Goal: Navigation & Orientation: Find specific page/section

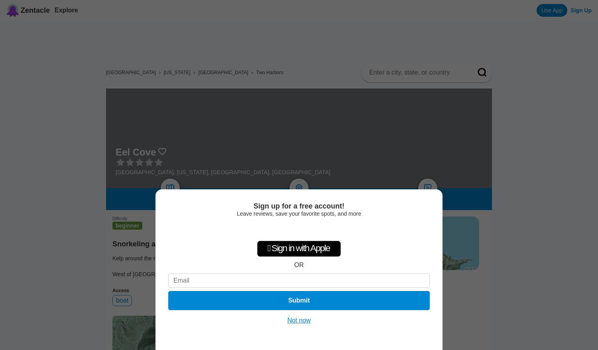
click at [299, 318] on button "Not now" at bounding box center [299, 320] width 28 height 8
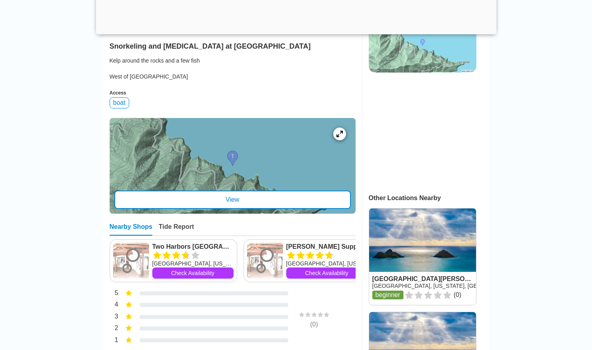
scroll to position [199, 0]
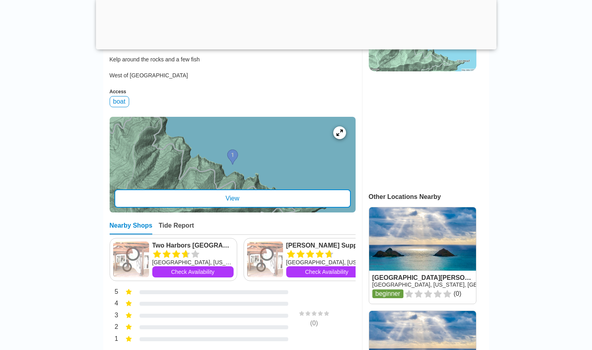
click at [278, 206] on div "View" at bounding box center [232, 198] width 236 height 18
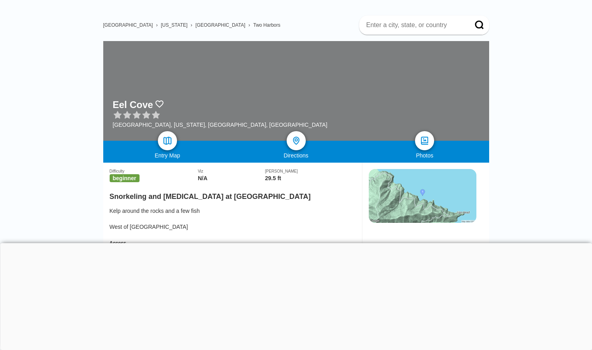
scroll to position [47, 0]
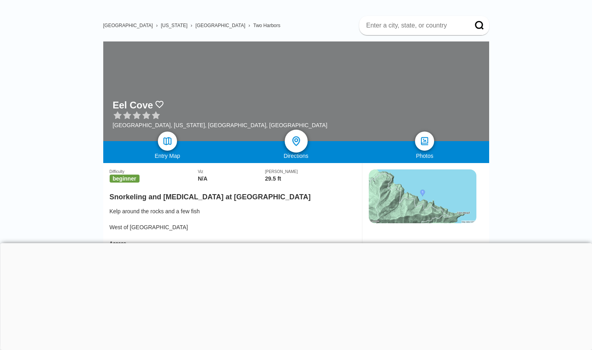
click at [296, 138] on img at bounding box center [296, 142] width 12 height 12
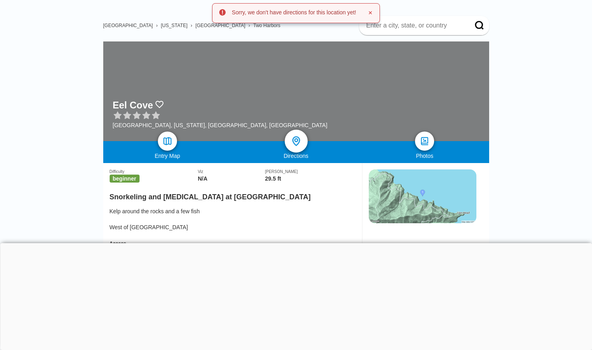
click at [296, 138] on img at bounding box center [296, 142] width 12 height 12
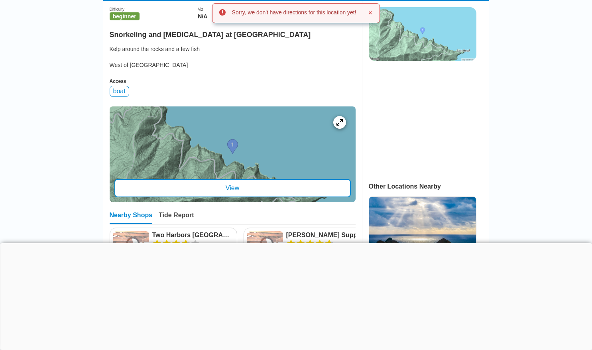
scroll to position [210, 0]
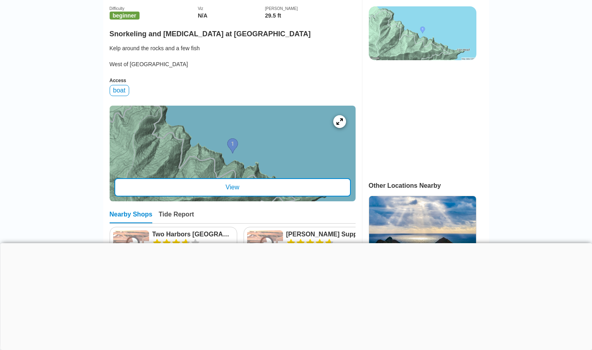
drag, startPoint x: 234, startPoint y: 152, endPoint x: 63, endPoint y: 160, distance: 170.8
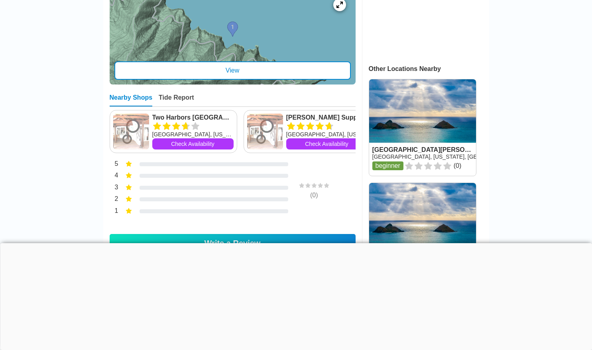
scroll to position [262, 0]
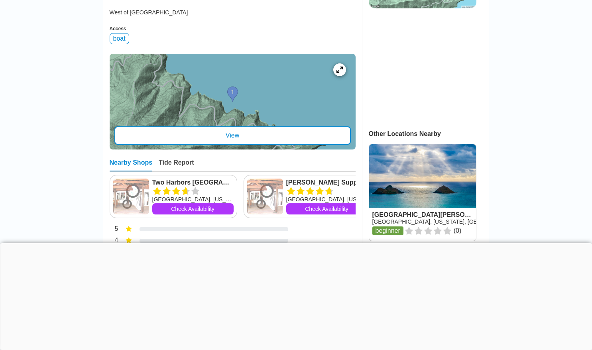
click at [194, 133] on div "View" at bounding box center [232, 135] width 236 height 18
